Goal: Complete application form

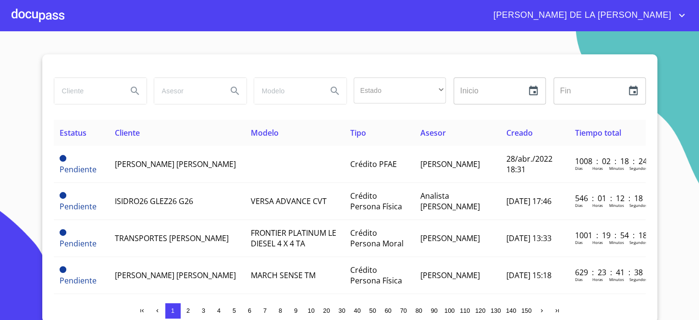
click at [72, 82] on input "search" at bounding box center [86, 91] width 65 height 26
type input "LAMINACERO"
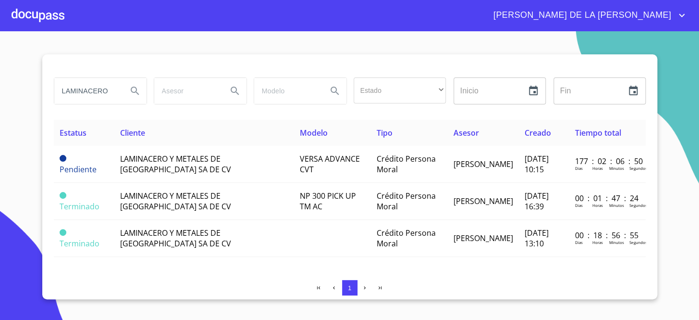
drag, startPoint x: 510, startPoint y: 191, endPoint x: 388, endPoint y: 260, distance: 140.1
click at [388, 260] on div "Estatus Cliente Modelo Tipo Asesor Creado Tiempo total Pendiente LAMINACERO Y M…" at bounding box center [350, 196] width 592 height 152
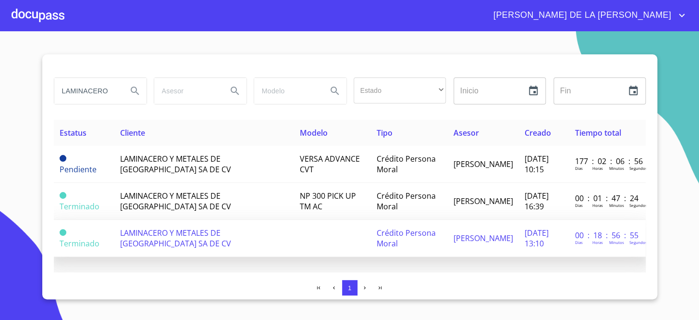
click at [301, 237] on td at bounding box center [332, 238] width 77 height 37
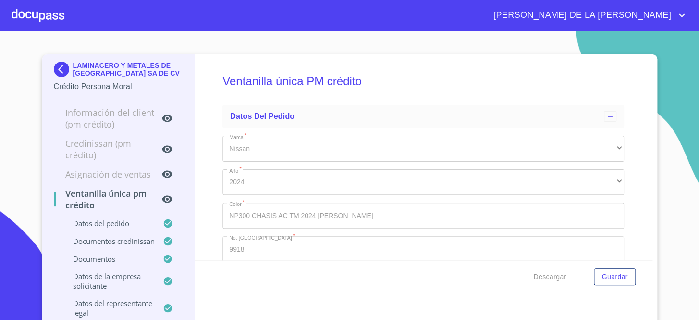
type input "3 de jun. de 1999"
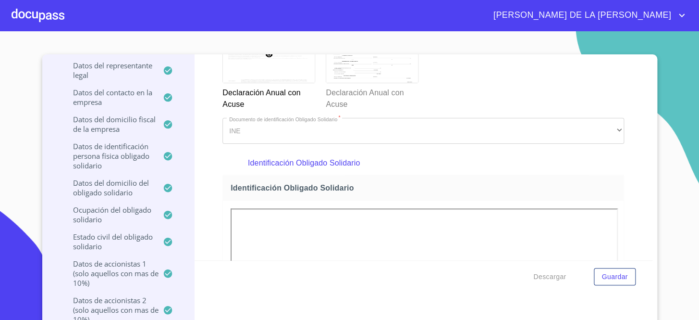
scroll to position [3321, 0]
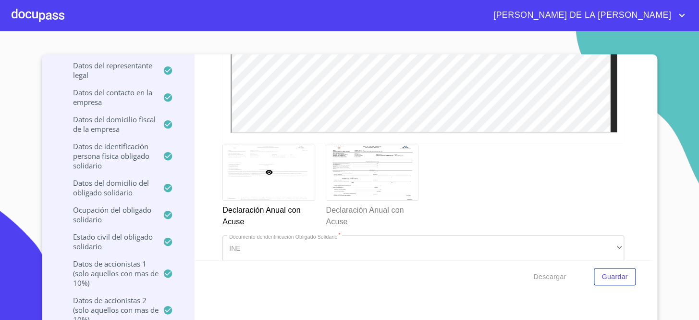
drag, startPoint x: 224, startPoint y: 222, endPoint x: 217, endPoint y: 223, distance: 6.8
click at [217, 223] on div "Ventanilla única PM crédito Datos del pedido Marca   * Nissan ​ Año   * 2024 ​ …" at bounding box center [424, 157] width 458 height 206
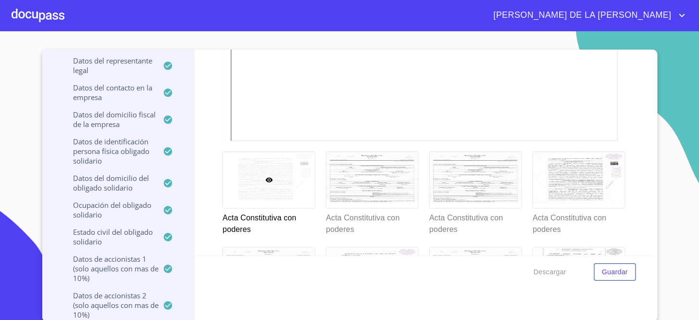
scroll to position [6, 0]
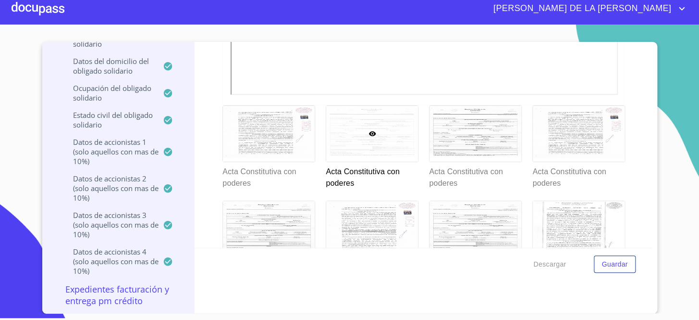
scroll to position [3474, 0]
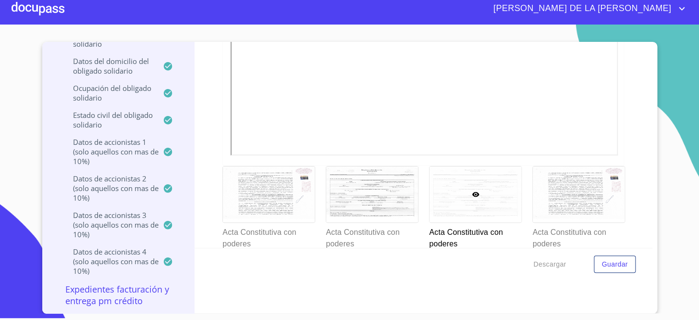
click at [619, 72] on div "Ventanilla única PM crédito Datos del pedido Marca   * Nissan ​ Año   * 2024 ​ …" at bounding box center [424, 145] width 458 height 206
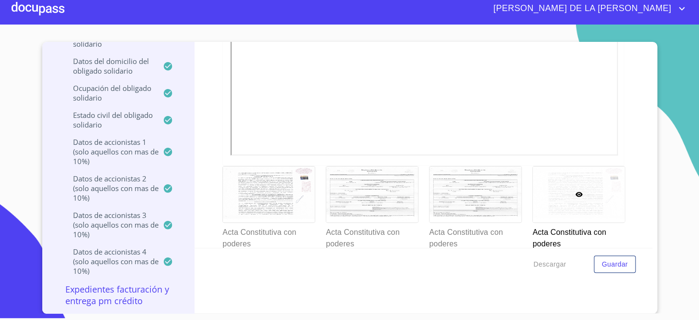
click at [341, 250] on div "Descargar Guardar" at bounding box center [424, 264] width 458 height 33
